Goal: Navigation & Orientation: Find specific page/section

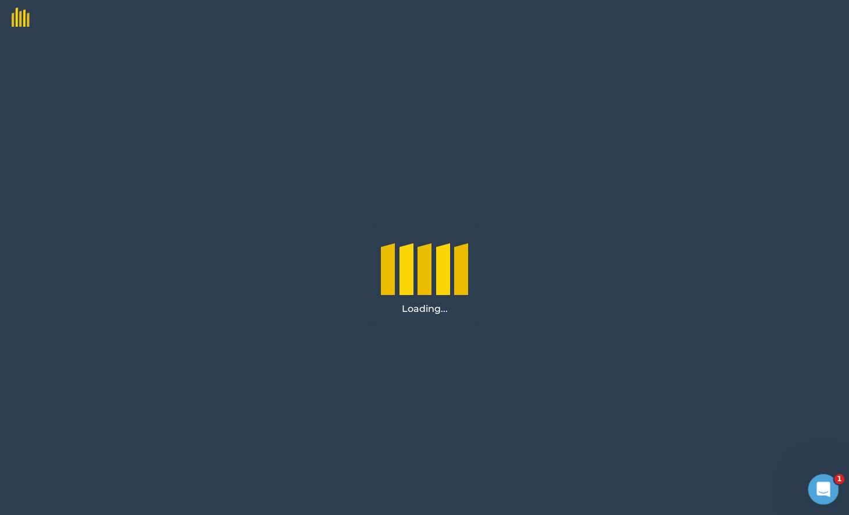
click at [827, 491] on div "Open Intercom Messenger" at bounding box center [821, 487] width 38 height 38
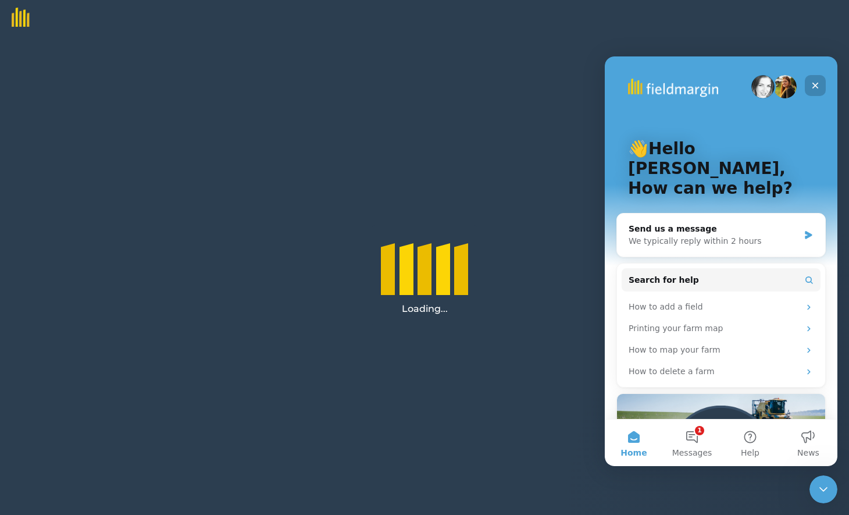
click at [814, 83] on icon "Close" at bounding box center [814, 85] width 9 height 9
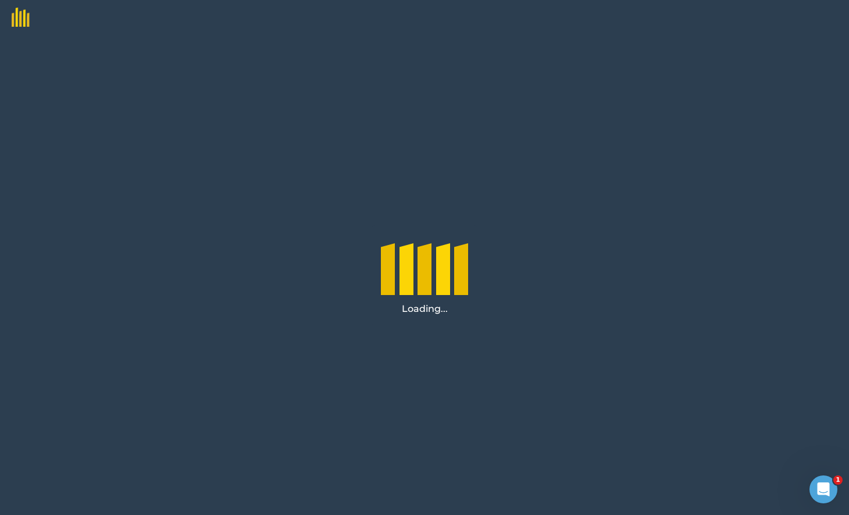
click at [402, 271] on div at bounding box center [406, 286] width 14 height 58
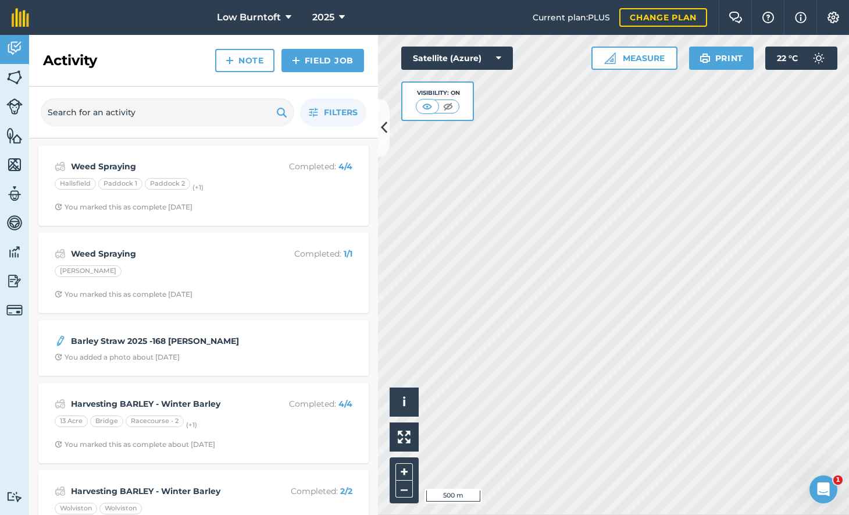
click at [18, 164] on img at bounding box center [14, 164] width 16 height 17
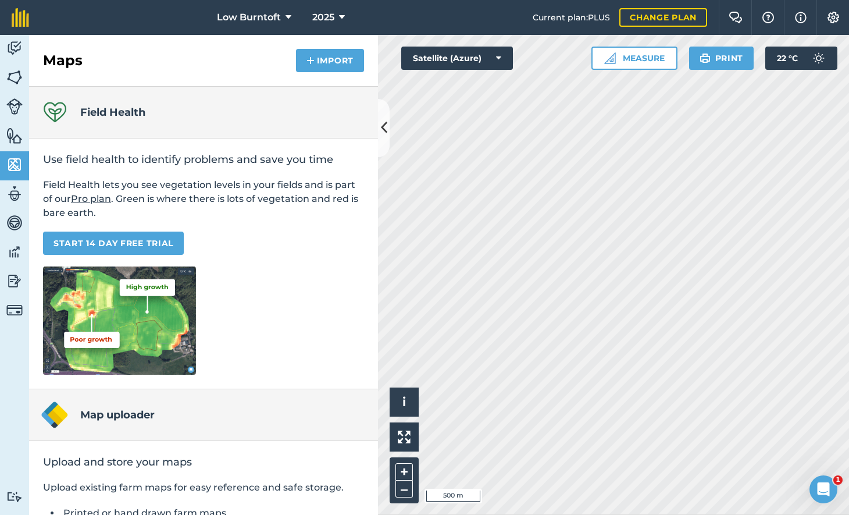
click at [15, 133] on img at bounding box center [14, 135] width 16 height 17
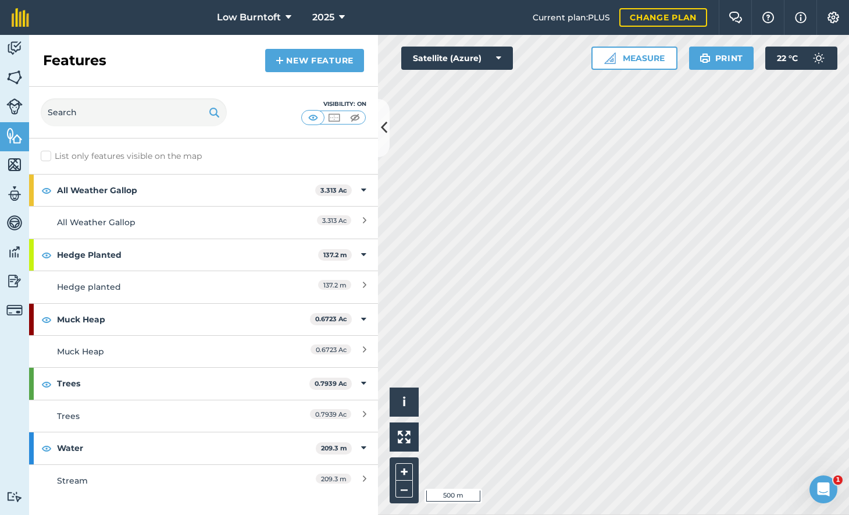
click at [15, 76] on img at bounding box center [14, 77] width 16 height 17
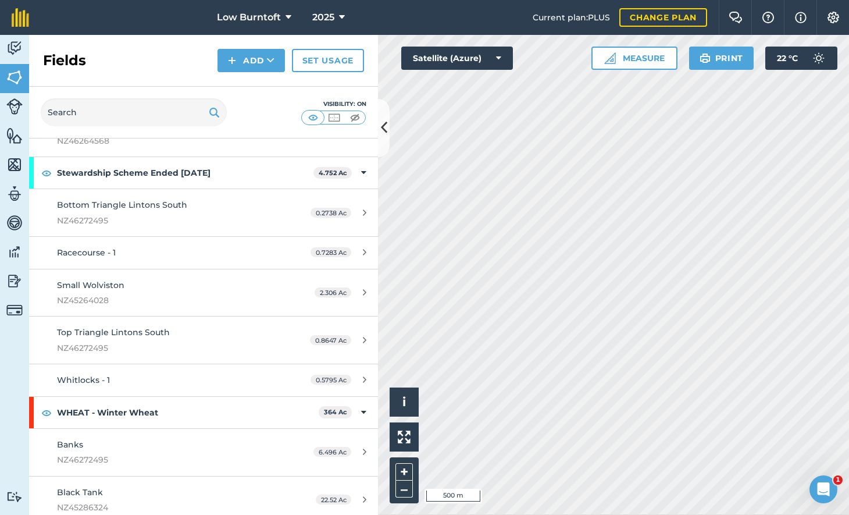
scroll to position [2174, 0]
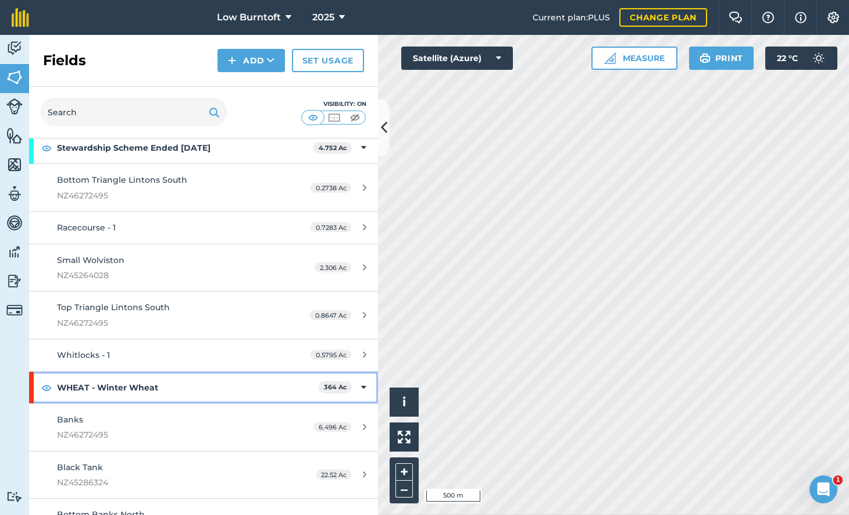
click at [364, 381] on icon at bounding box center [363, 387] width 5 height 13
